Goal: Task Accomplishment & Management: Complete application form

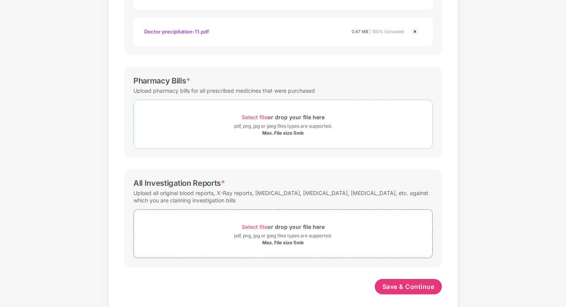
scroll to position [554, 0]
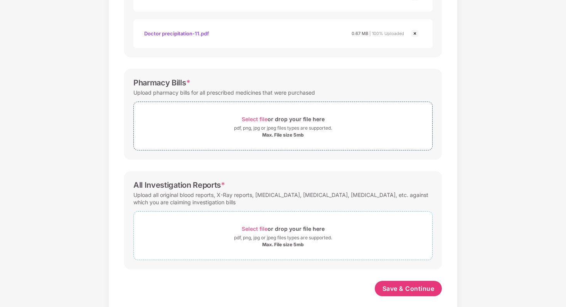
click at [256, 228] on span "Select file" at bounding box center [255, 229] width 26 height 7
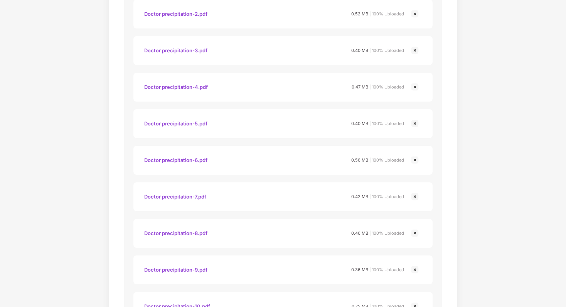
scroll to position [600, 0]
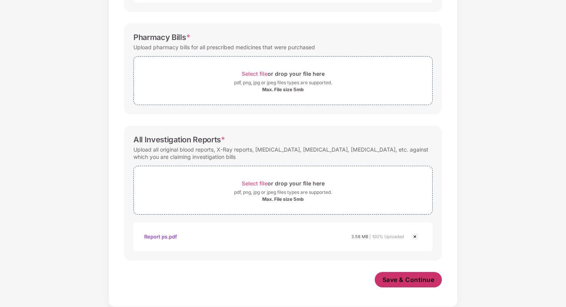
click at [313, 275] on button "Save & Continue" at bounding box center [408, 279] width 67 height 15
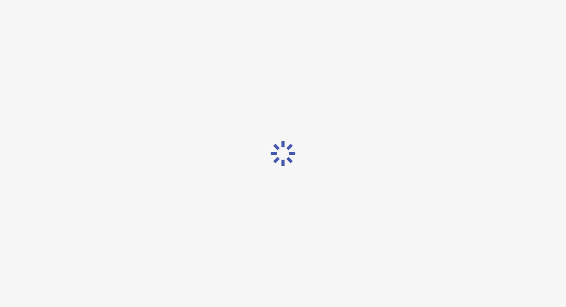
scroll to position [0, 0]
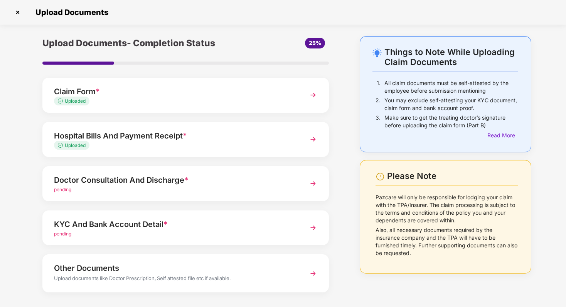
click at [69, 182] on div "Doctor Consultation And Discharge *" at bounding box center [174, 180] width 241 height 12
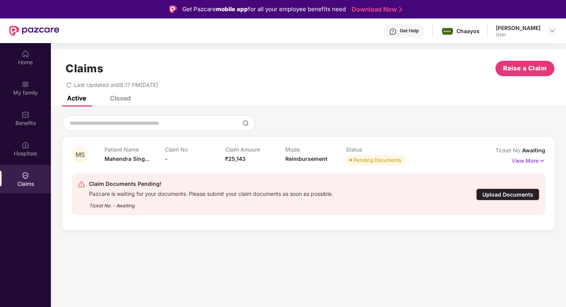
click at [313, 197] on div "Upload Documents" at bounding box center [507, 195] width 63 height 12
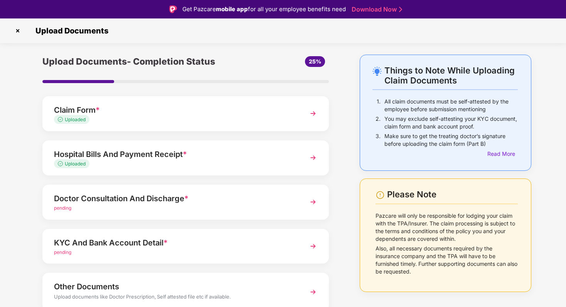
scroll to position [33, 0]
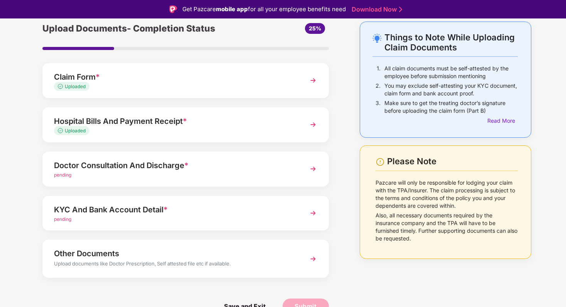
click at [169, 160] on div "Doctor Consultation And Discharge *" at bounding box center [174, 166] width 241 height 12
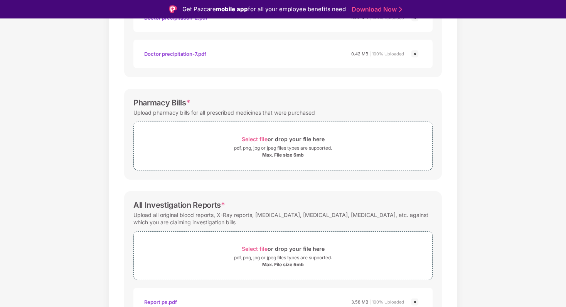
scroll to position [595, 0]
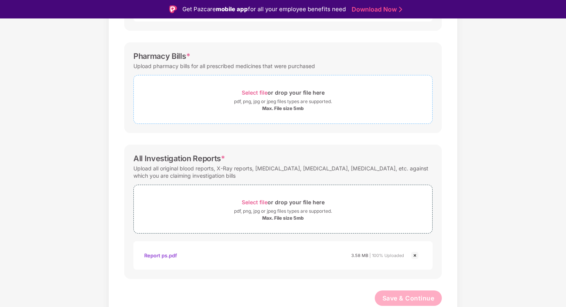
click at [252, 94] on span "Select file" at bounding box center [255, 92] width 26 height 7
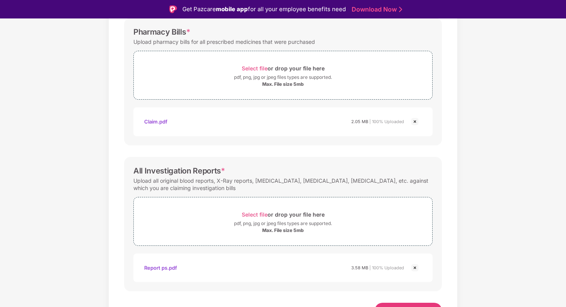
scroll to position [632, 0]
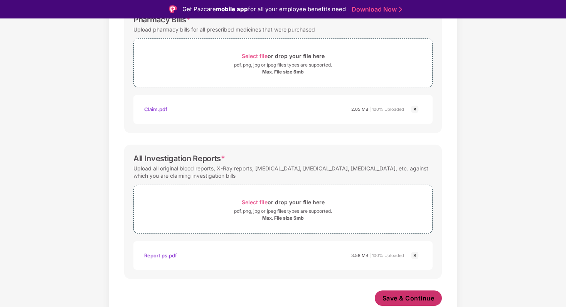
click at [313, 275] on span "Save & Continue" at bounding box center [408, 298] width 52 height 8
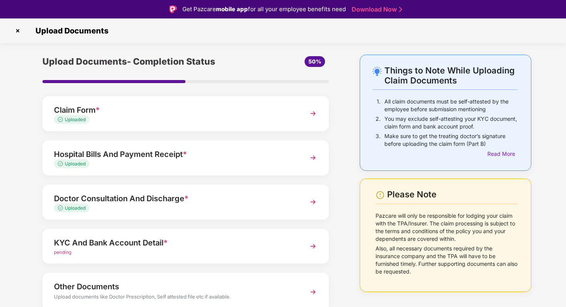
scroll to position [33, 0]
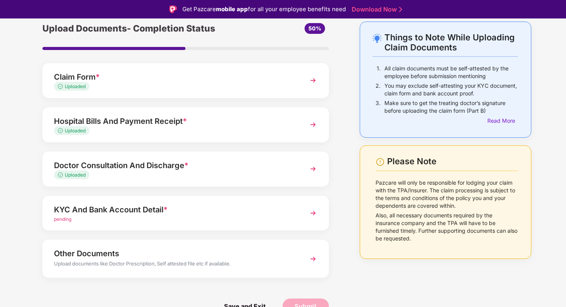
click at [313, 210] on img at bounding box center [313, 214] width 14 height 14
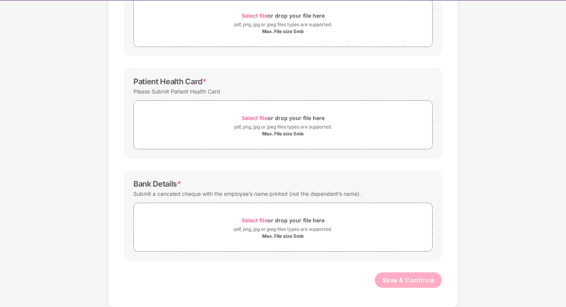
scroll to position [18, 0]
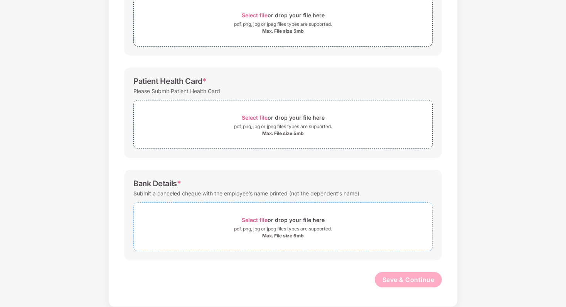
click at [257, 221] on span "Select file" at bounding box center [255, 220] width 26 height 7
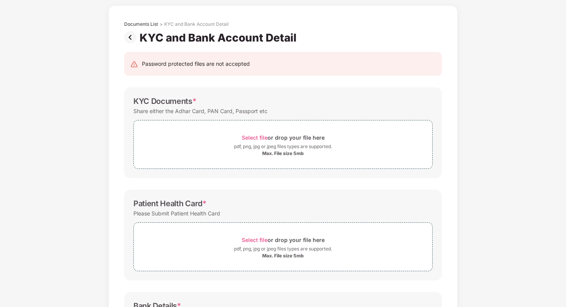
scroll to position [40, 0]
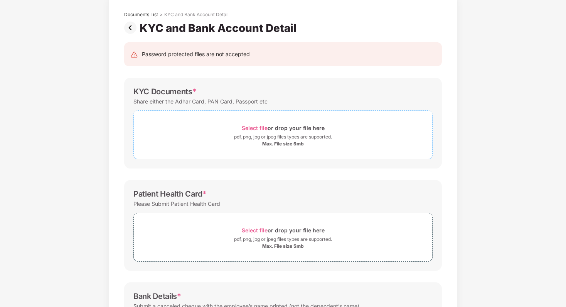
click at [256, 126] on span "Select file" at bounding box center [255, 128] width 26 height 7
click at [256, 123] on div "Select file or drop your file here" at bounding box center [283, 128] width 83 height 10
click at [254, 127] on span "Select file" at bounding box center [255, 128] width 26 height 7
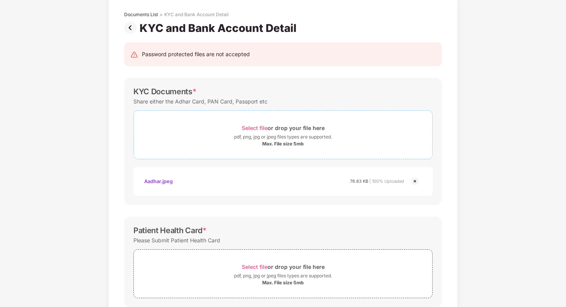
click at [254, 128] on span "Select file" at bounding box center [255, 128] width 26 height 7
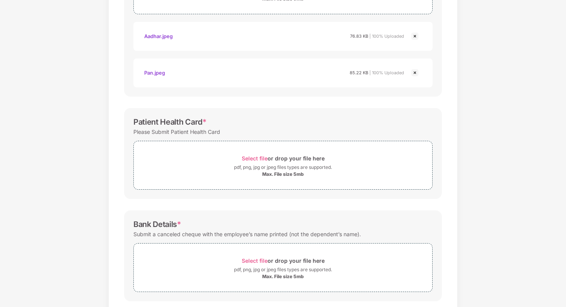
scroll to position [199, 0]
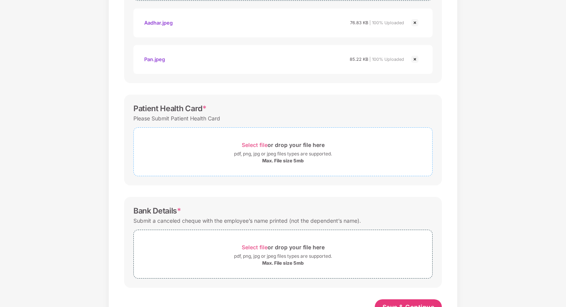
click at [261, 146] on span "Select file" at bounding box center [255, 145] width 26 height 7
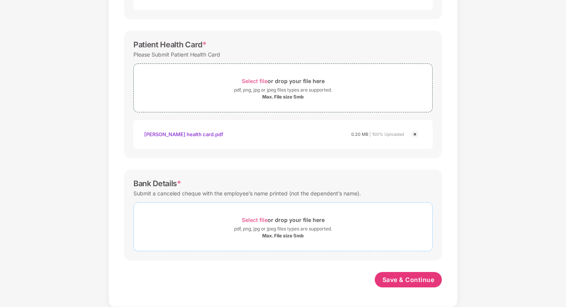
scroll to position [263, 0]
click at [256, 223] on span "Select file" at bounding box center [255, 220] width 26 height 7
click at [254, 218] on span "Select file" at bounding box center [255, 220] width 26 height 7
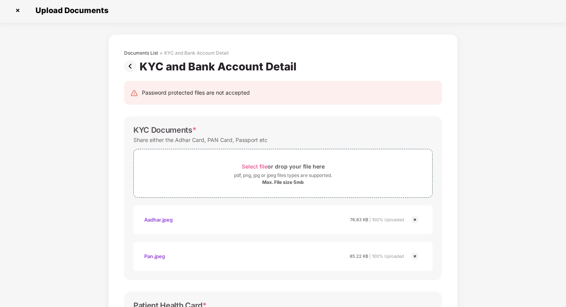
scroll to position [300, 0]
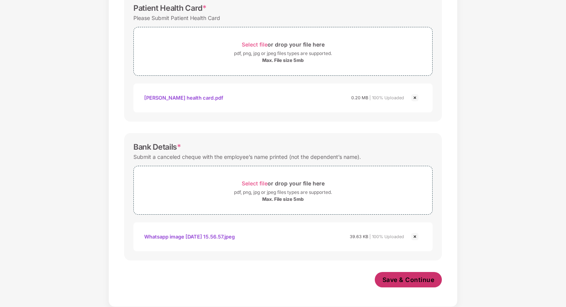
click at [313, 275] on span "Save & Continue" at bounding box center [408, 280] width 52 height 8
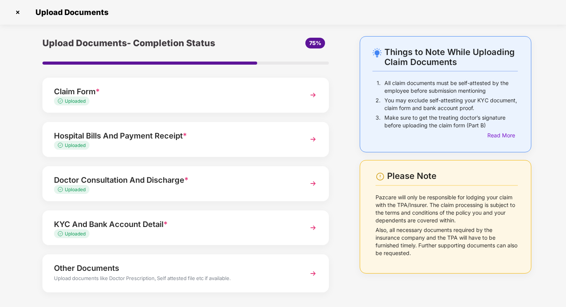
scroll to position [33, 0]
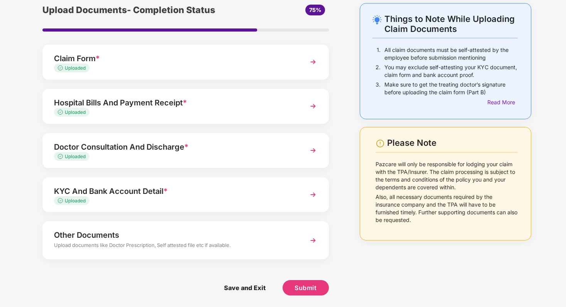
click at [148, 237] on div "Other Documents" at bounding box center [174, 235] width 241 height 12
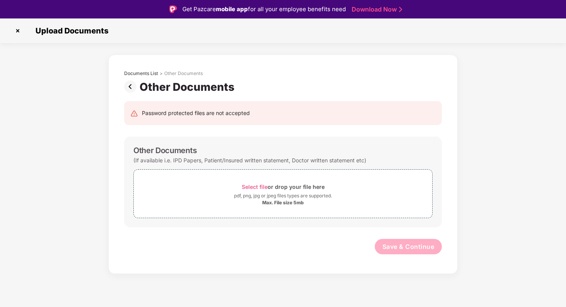
scroll to position [0, 0]
click at [259, 185] on span "Select file" at bounding box center [255, 187] width 26 height 7
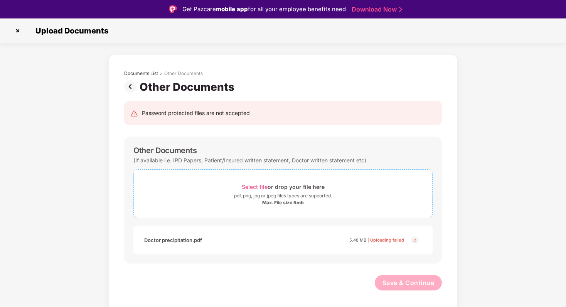
click at [260, 188] on span "Select file" at bounding box center [255, 187] width 26 height 7
click at [313, 275] on span "Save & Continue" at bounding box center [408, 283] width 52 height 8
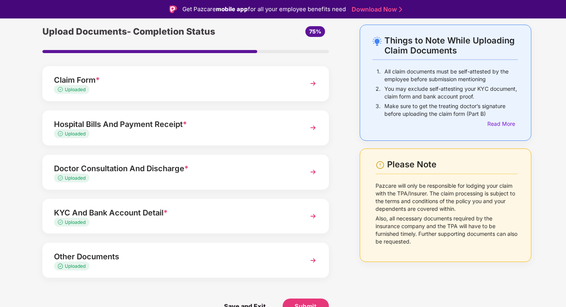
scroll to position [18, 0]
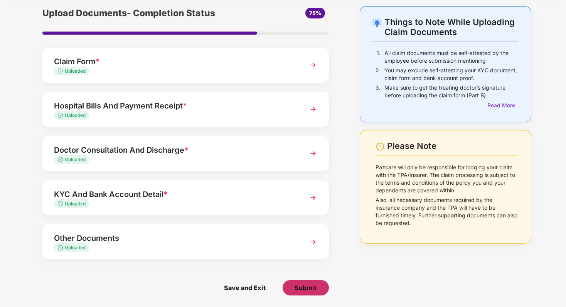
click at [313, 275] on span "Submit" at bounding box center [305, 288] width 22 height 8
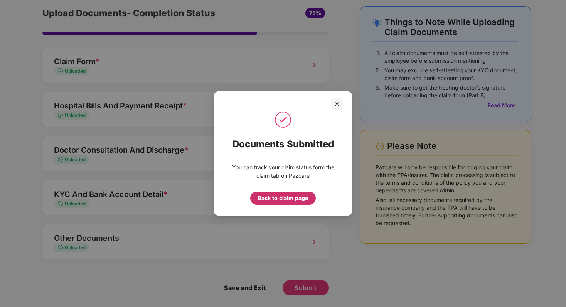
click at [292, 201] on div "Back to claim page" at bounding box center [283, 198] width 50 height 8
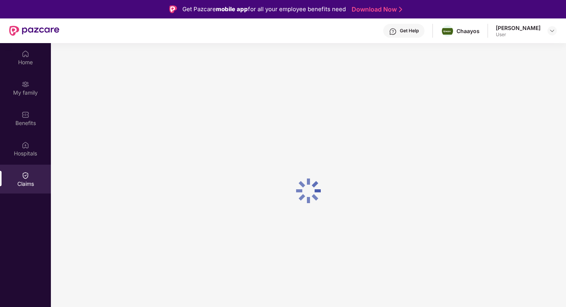
scroll to position [0, 0]
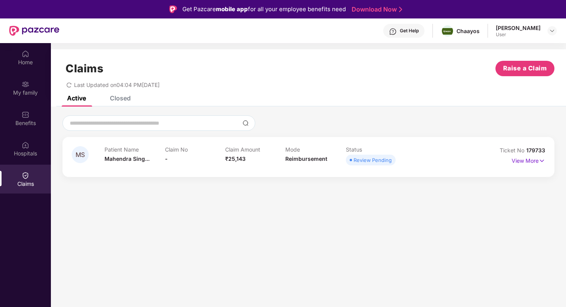
click at [71, 83] on icon "redo" at bounding box center [68, 84] width 5 height 5
click at [27, 80] on div at bounding box center [26, 84] width 8 height 8
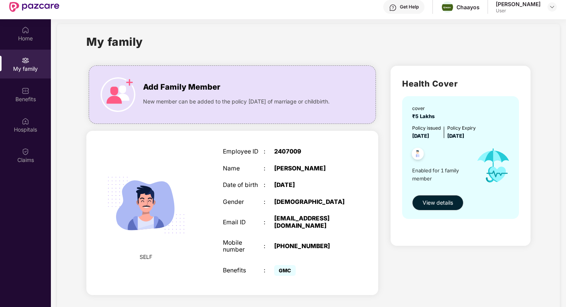
scroll to position [43, 0]
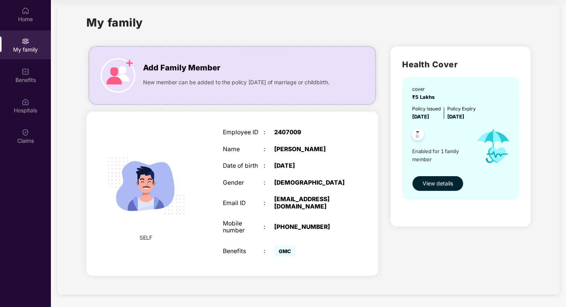
click at [313, 181] on span "View details" at bounding box center [437, 184] width 30 height 8
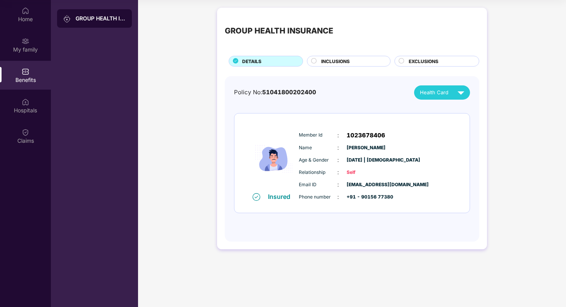
scroll to position [0, 0]
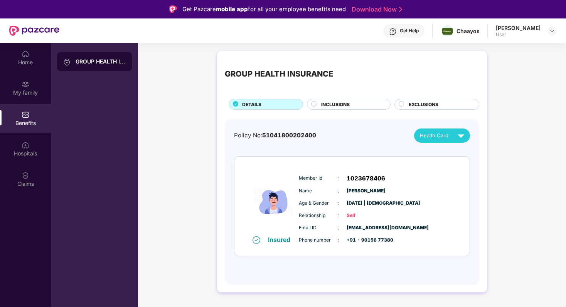
click at [313, 35] on div "User" at bounding box center [518, 35] width 45 height 6
click at [313, 29] on img at bounding box center [552, 31] width 6 height 6
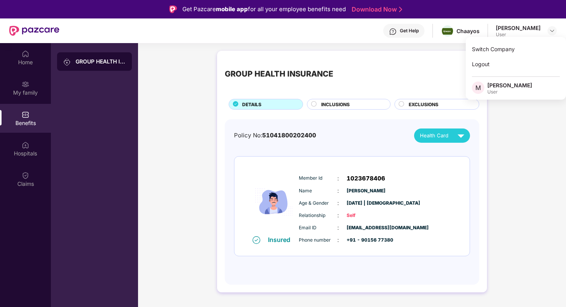
click at [101, 120] on div "GROUP HEALTH INSURANCE" at bounding box center [94, 196] width 87 height 307
